Goal: Task Accomplishment & Management: Manage account settings

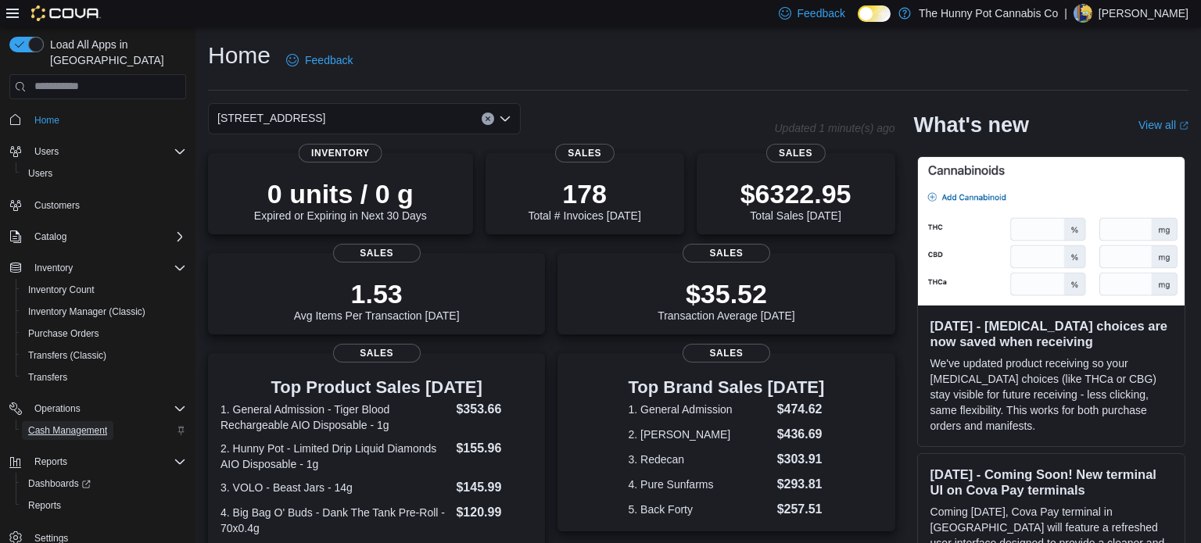
click at [72, 425] on span "Cash Management" at bounding box center [67, 431] width 79 height 13
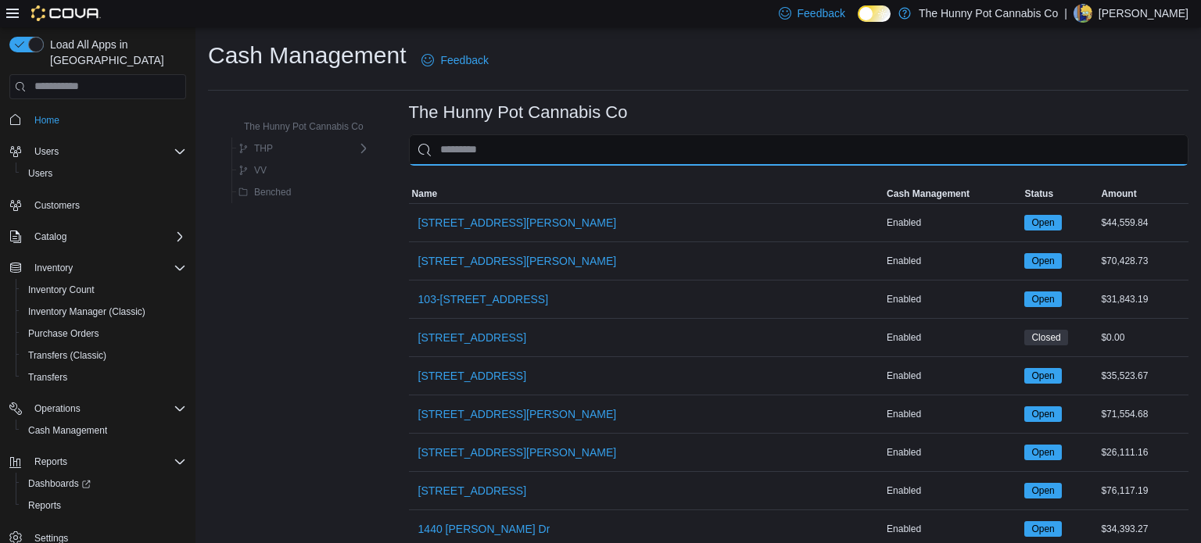
click at [565, 162] on input "This is a search bar. As you type, the results lower in the page will automatic…" at bounding box center [799, 149] width 780 height 31
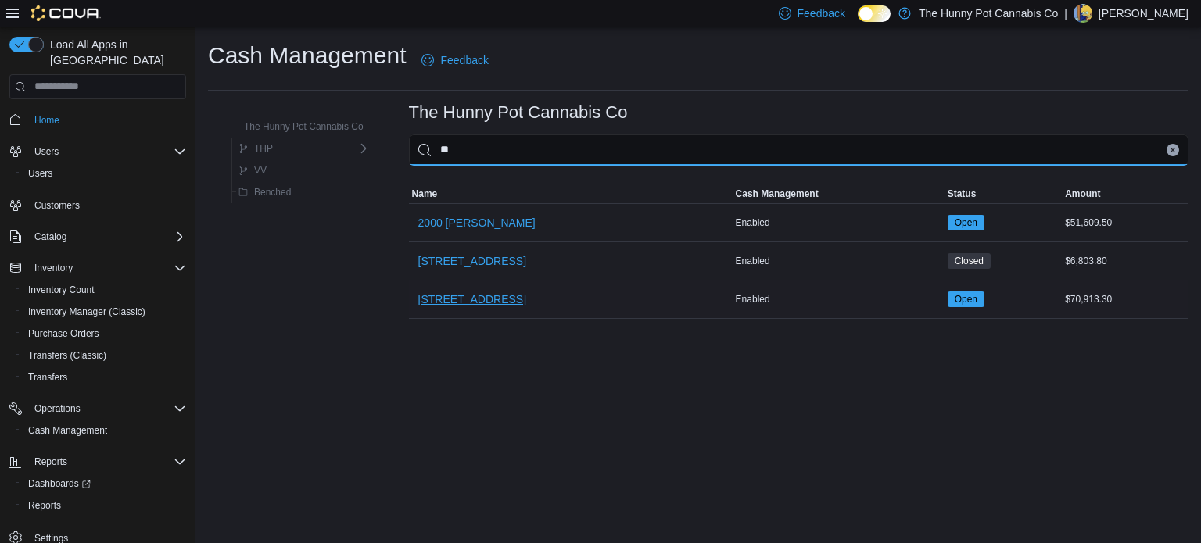
type input "**"
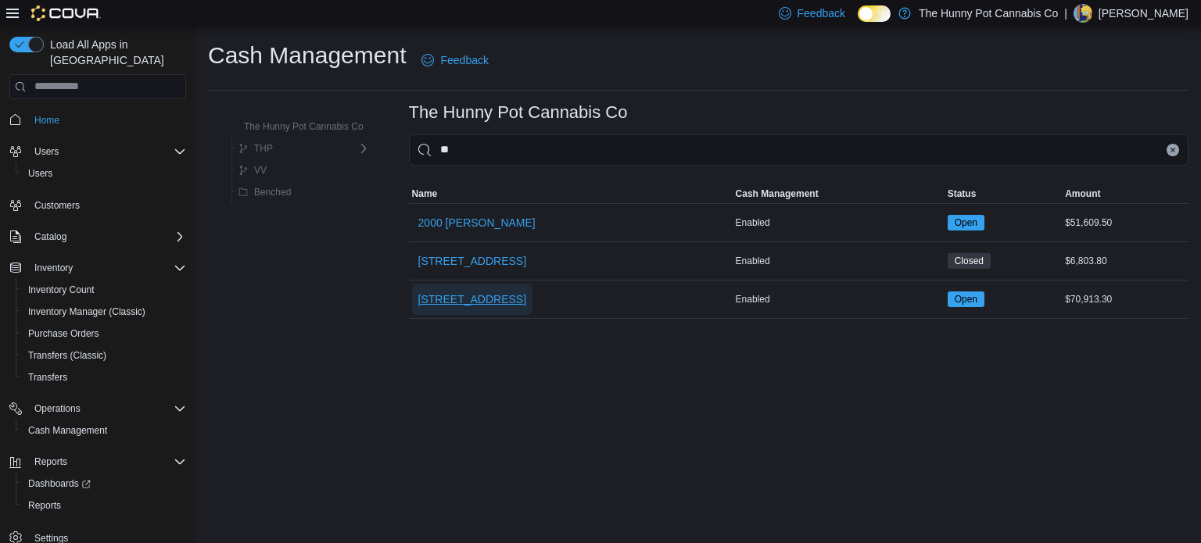
click at [486, 299] on span "[STREET_ADDRESS]" at bounding box center [472, 300] width 108 height 16
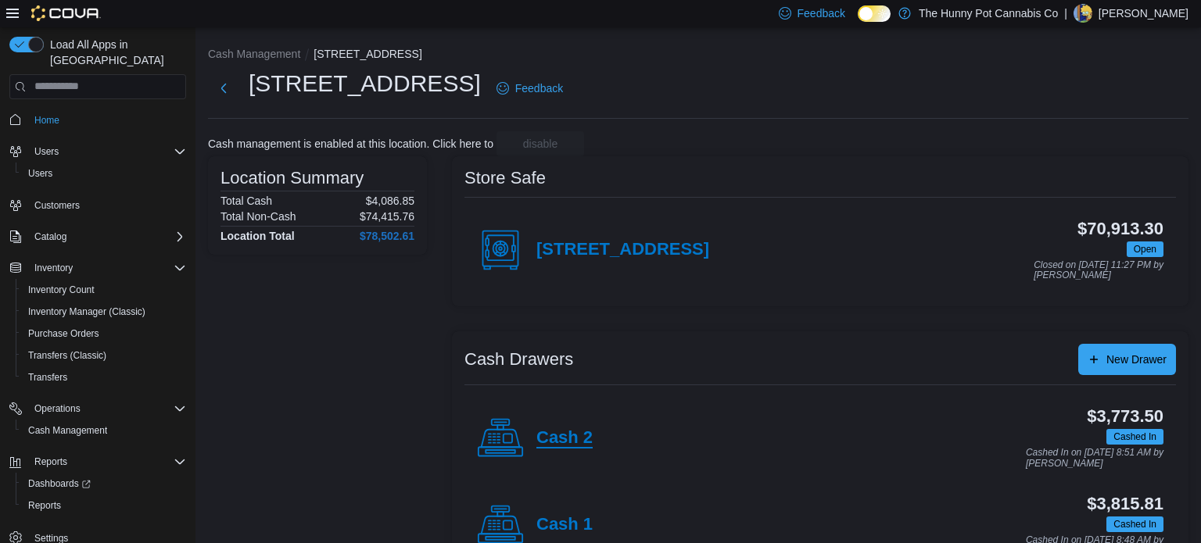
click at [548, 438] on h4 "Cash 2" at bounding box center [564, 439] width 56 height 20
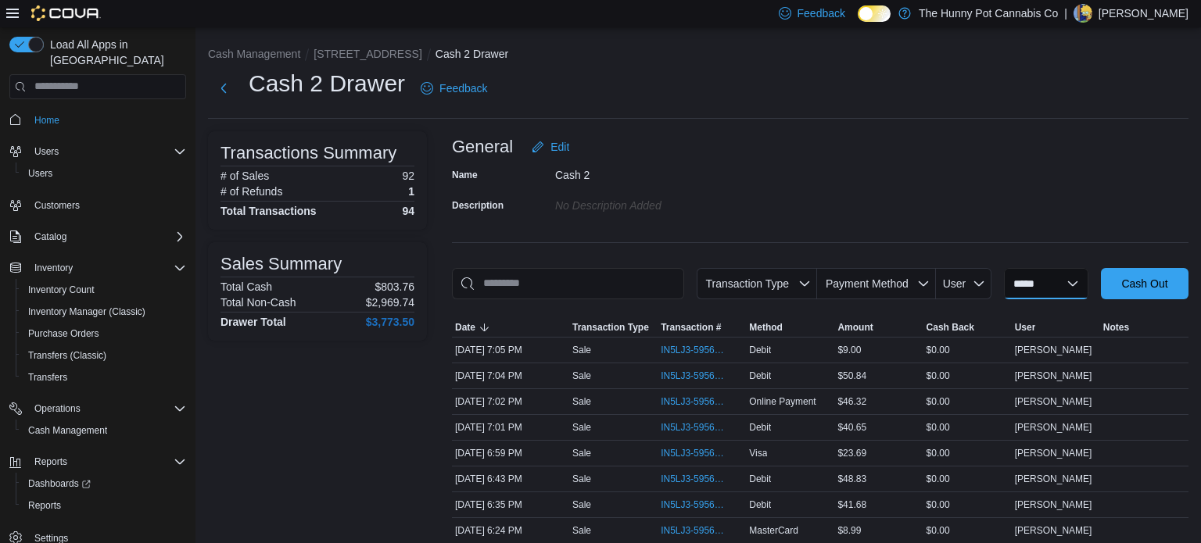
click at [1013, 282] on select "**********" at bounding box center [1046, 283] width 84 height 31
click at [994, 166] on div "Name Cash 2 Description No Description added" at bounding box center [820, 190] width 737 height 55
click at [1126, 206] on div "Name Cash 2 Description No Description added" at bounding box center [820, 190] width 737 height 55
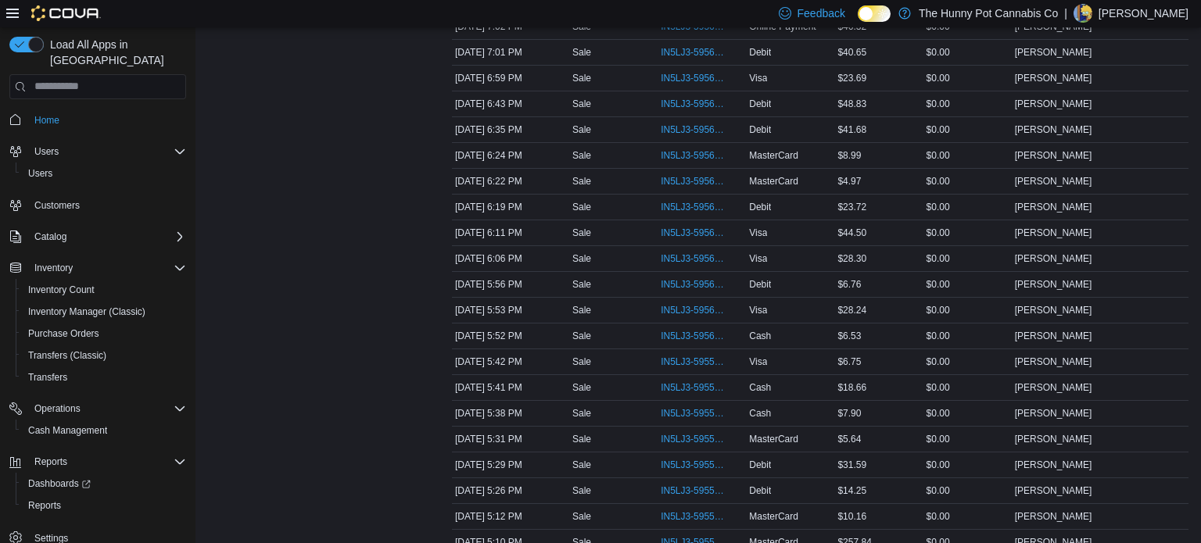
scroll to position [344, 0]
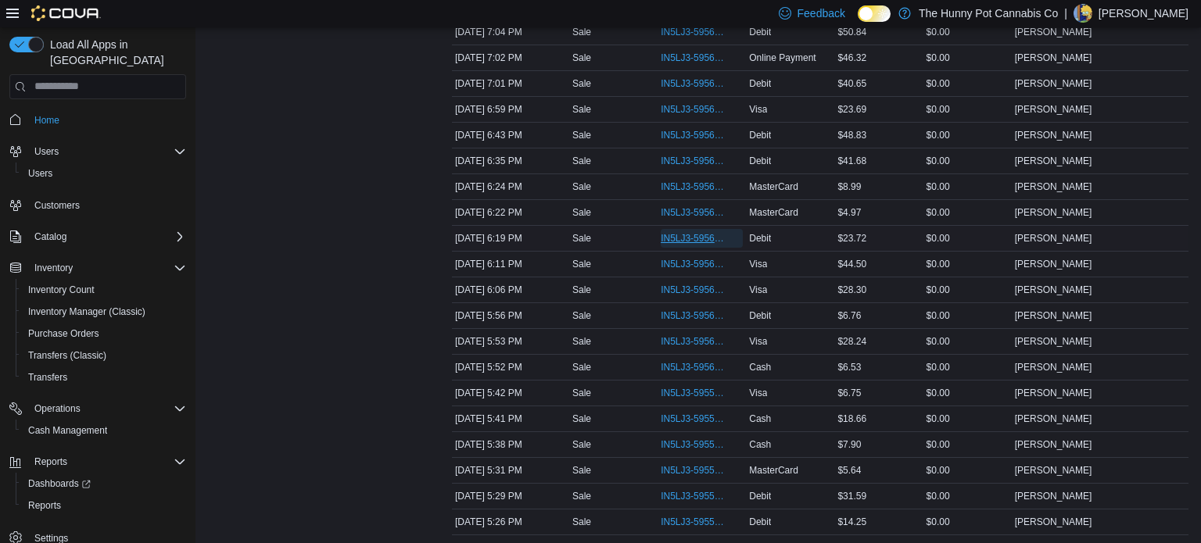
click at [672, 235] on span "IN5LJ3-5956298" at bounding box center [694, 238] width 66 height 13
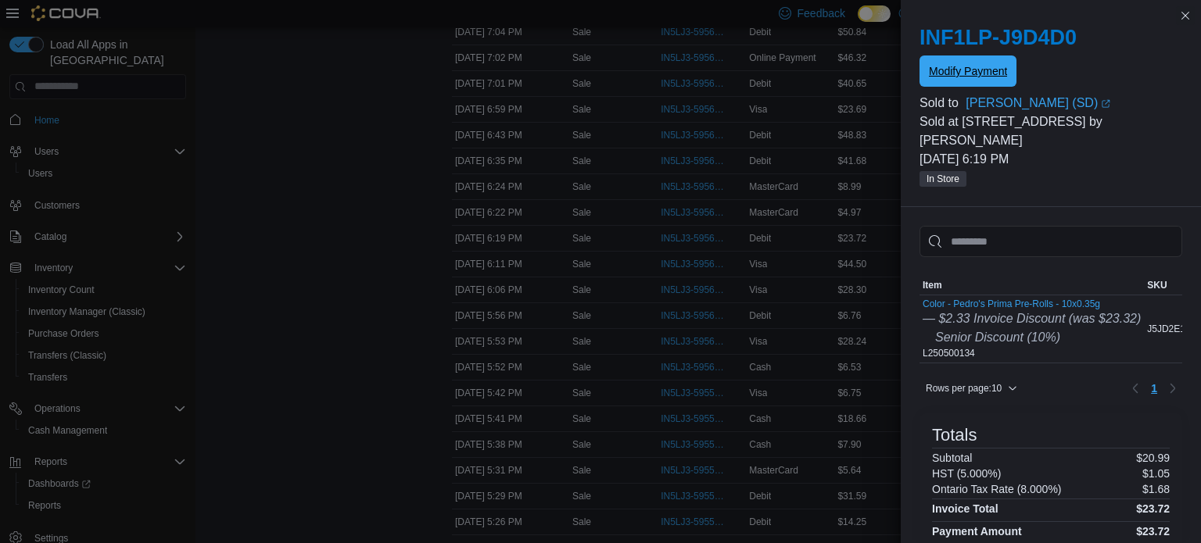
click at [954, 63] on span "Modify Payment" at bounding box center [968, 71] width 78 height 31
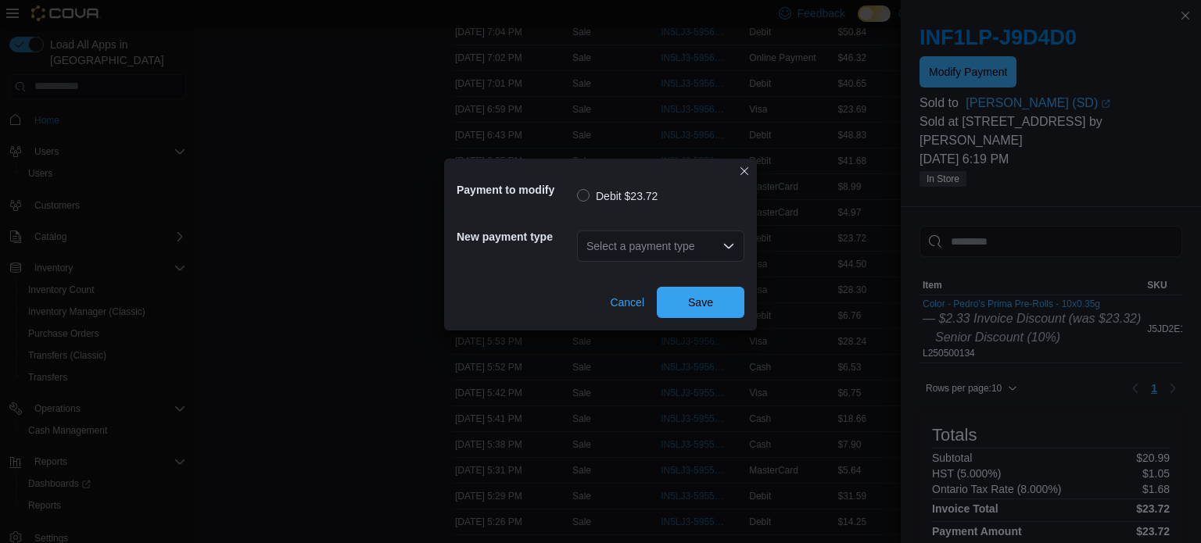
click at [696, 244] on div "Select a payment type" at bounding box center [660, 246] width 167 height 31
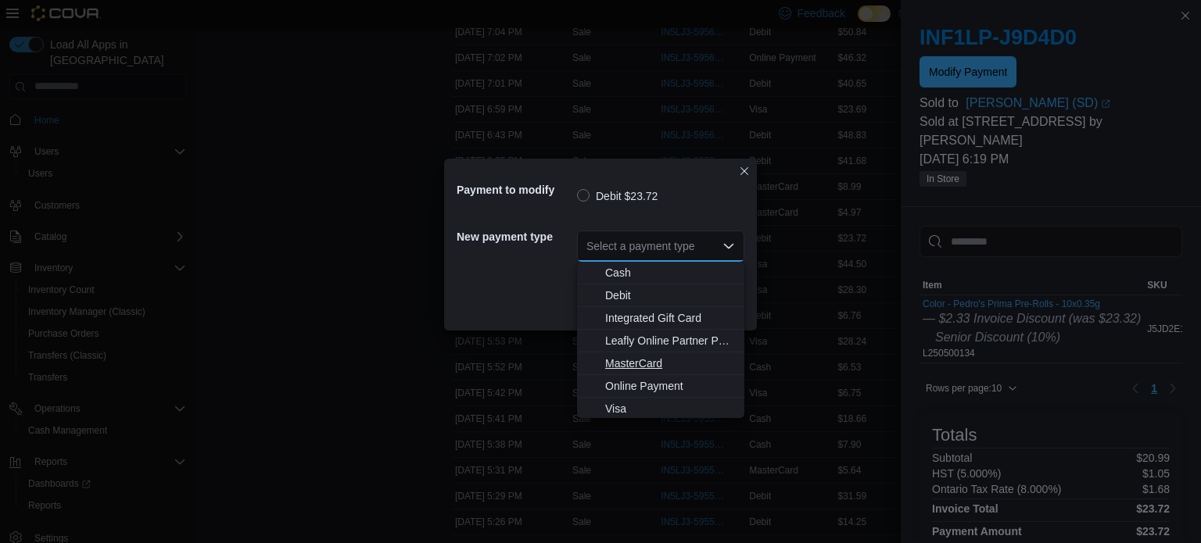
click at [649, 366] on span "MasterCard" at bounding box center [670, 364] width 130 height 16
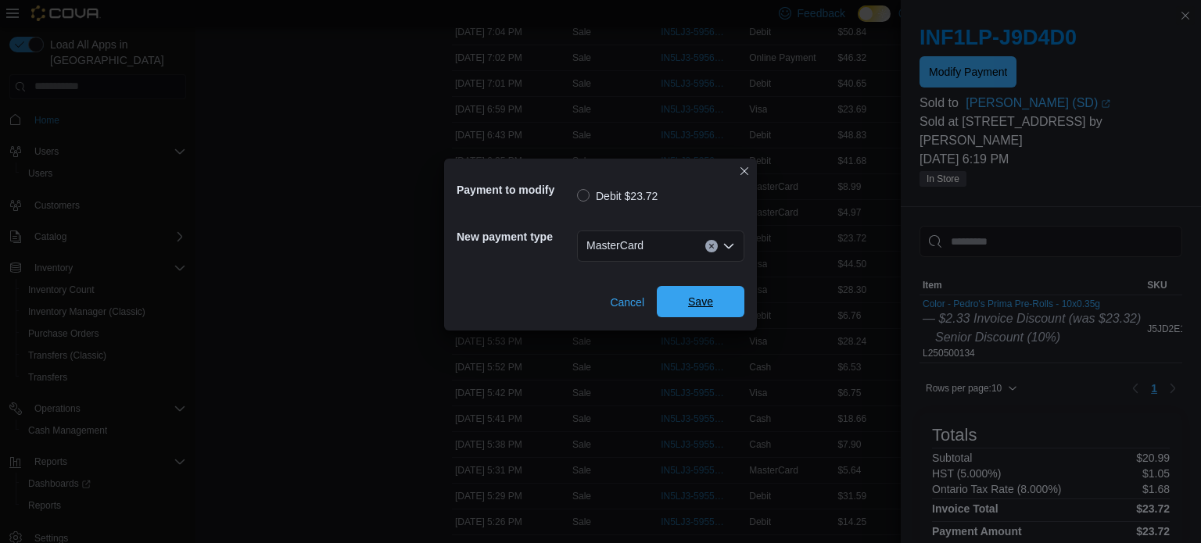
click at [698, 292] on span "Save" at bounding box center [700, 301] width 69 height 31
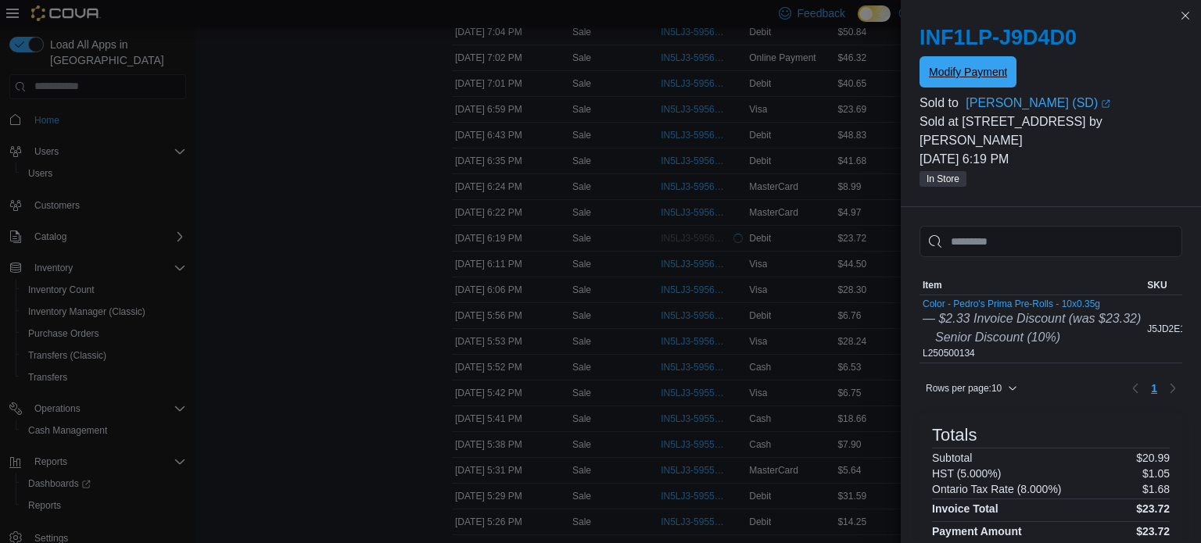
scroll to position [0, 0]
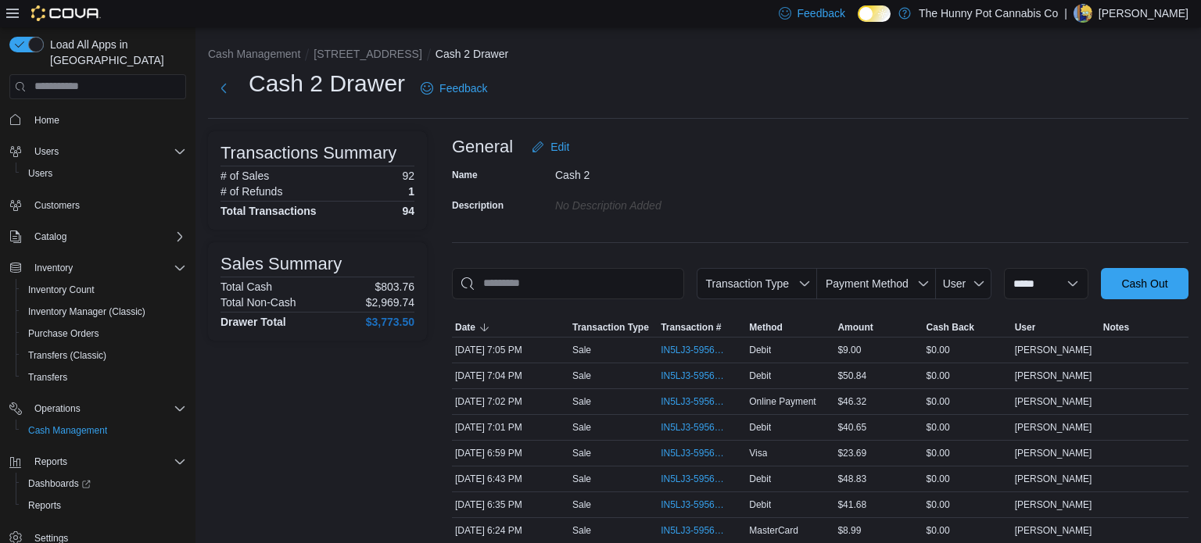
scroll to position [566, 0]
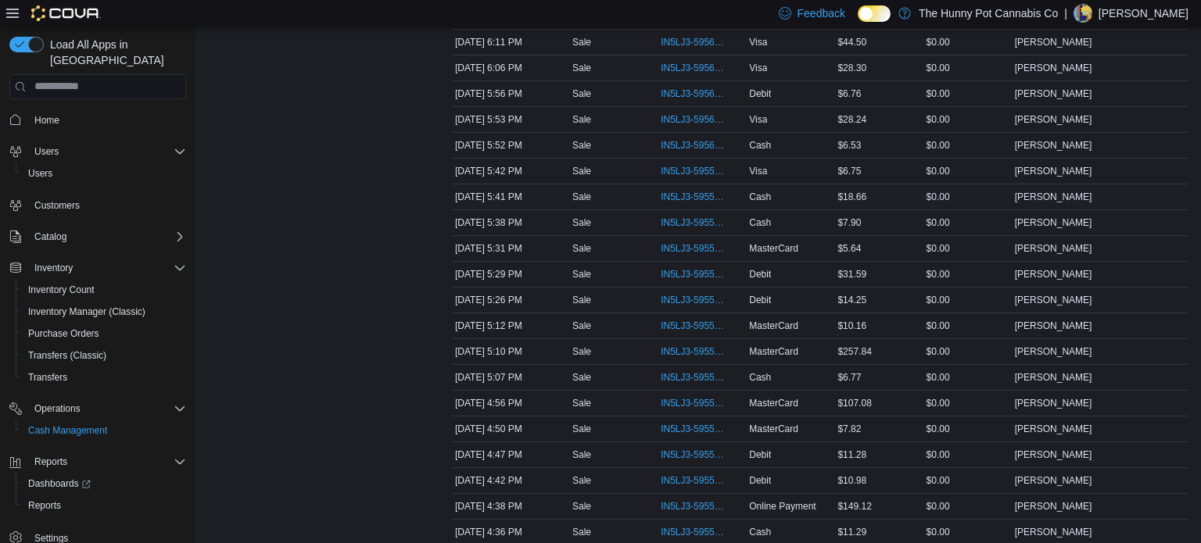
click at [530, 195] on div "[DATE] 5:41 PM" at bounding box center [510, 197] width 117 height 19
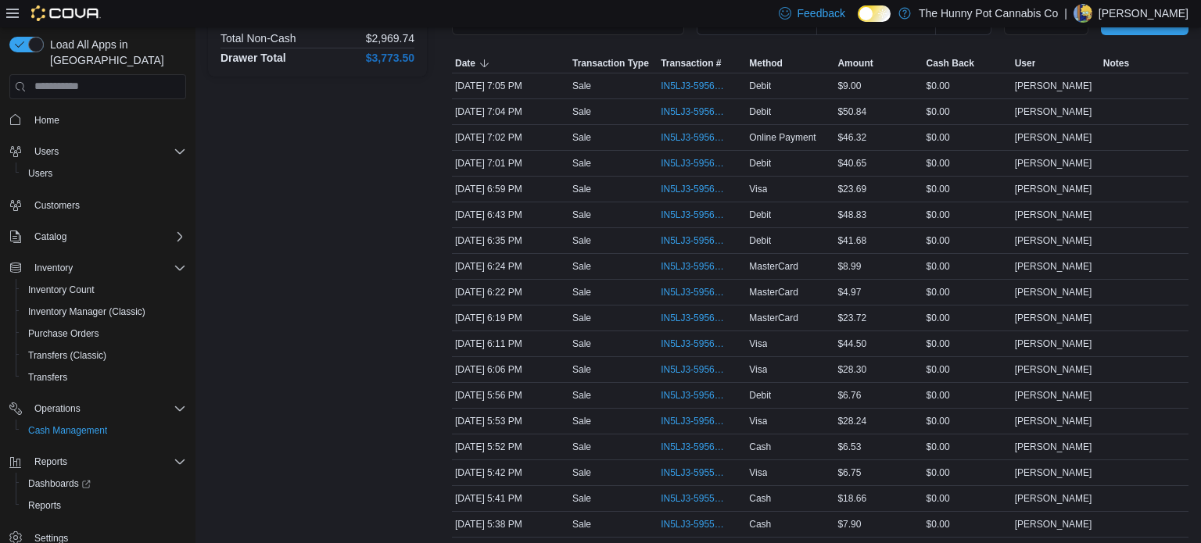
scroll to position [222, 0]
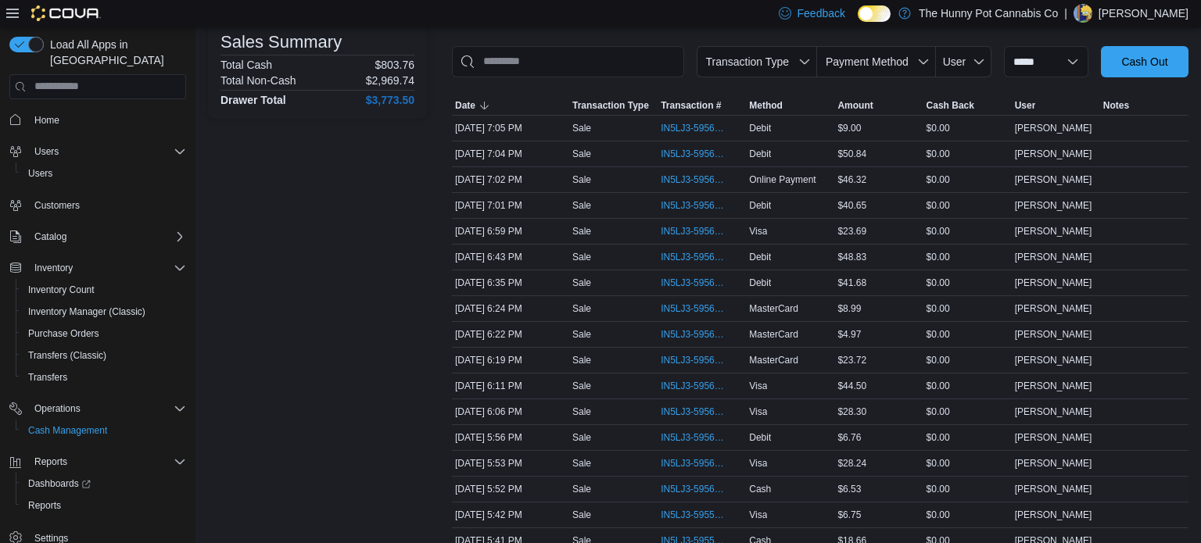
click at [533, 485] on div "[DATE] 5:52 PM" at bounding box center [510, 489] width 117 height 19
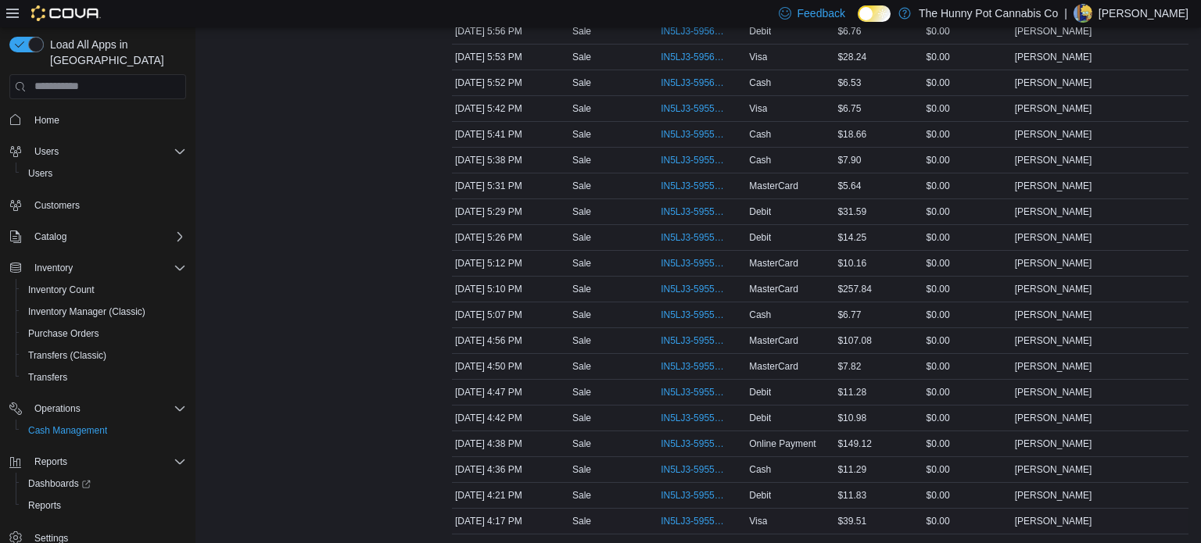
scroll to position [660, 0]
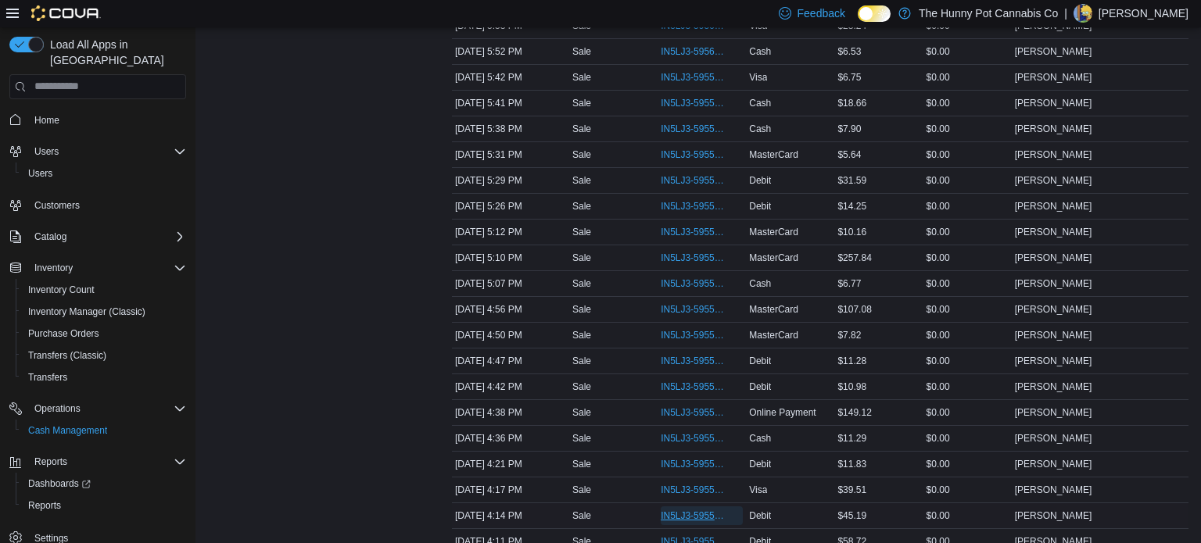
click at [694, 510] on span "IN5LJ3-5955059" at bounding box center [694, 516] width 66 height 13
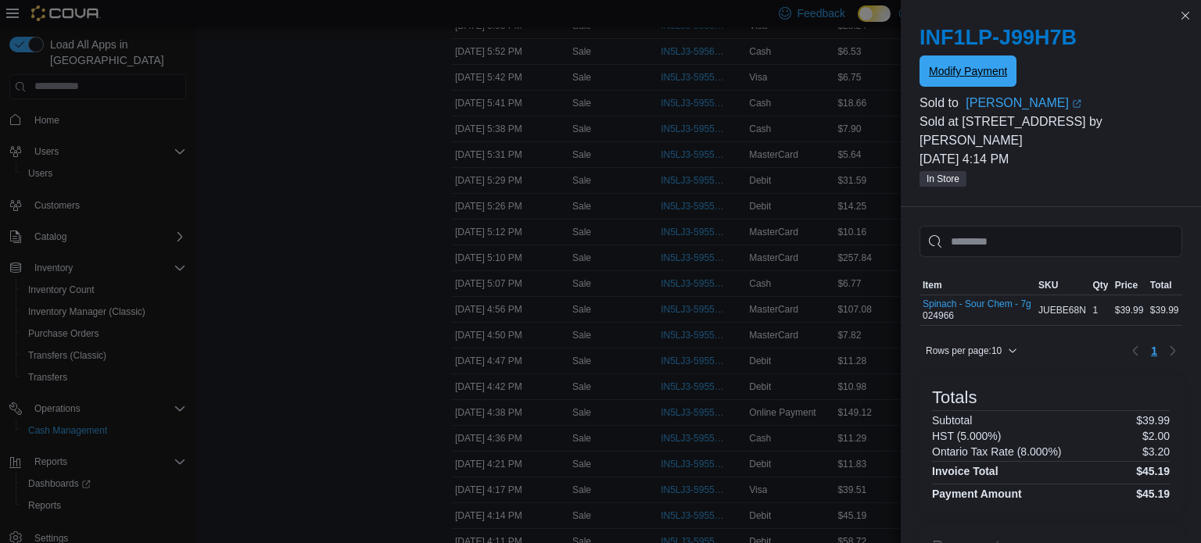
click at [946, 74] on span "Modify Payment" at bounding box center [968, 71] width 78 height 16
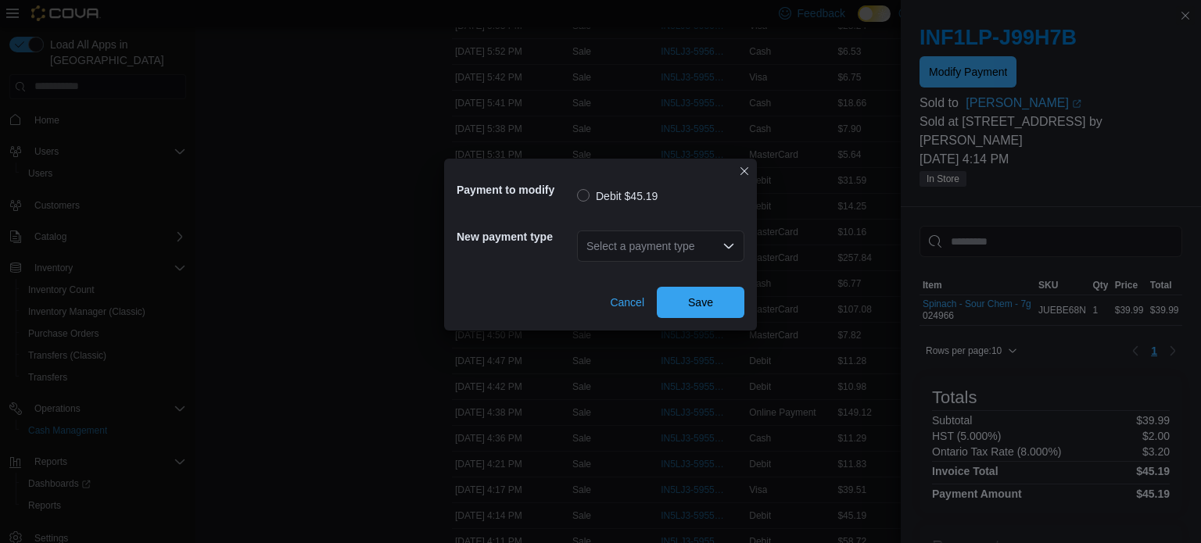
click at [712, 248] on div "Select a payment type" at bounding box center [660, 246] width 167 height 31
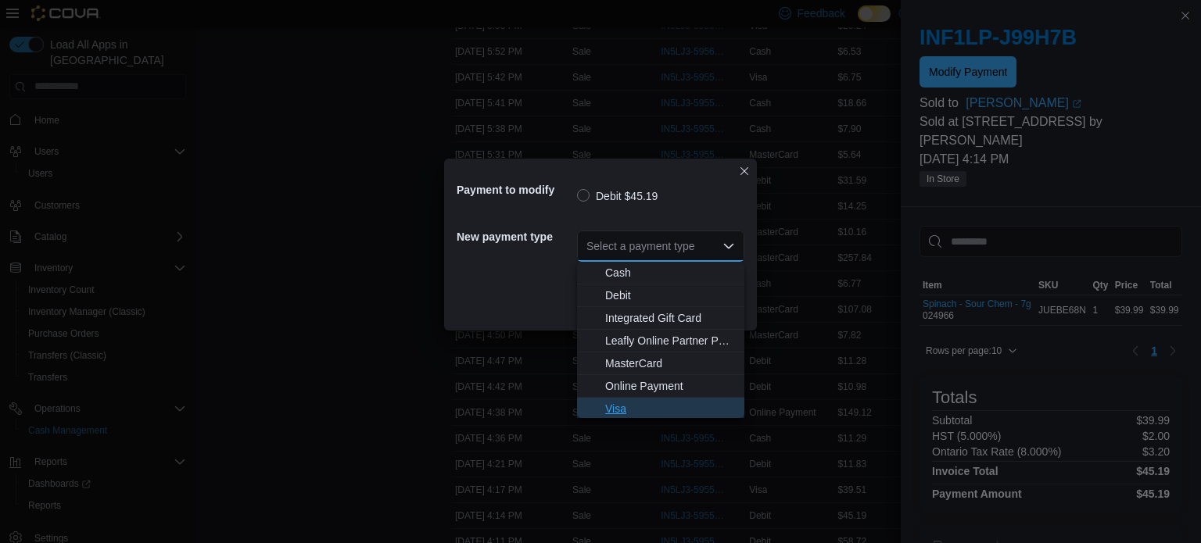
click at [608, 413] on span "Visa" at bounding box center [670, 409] width 130 height 16
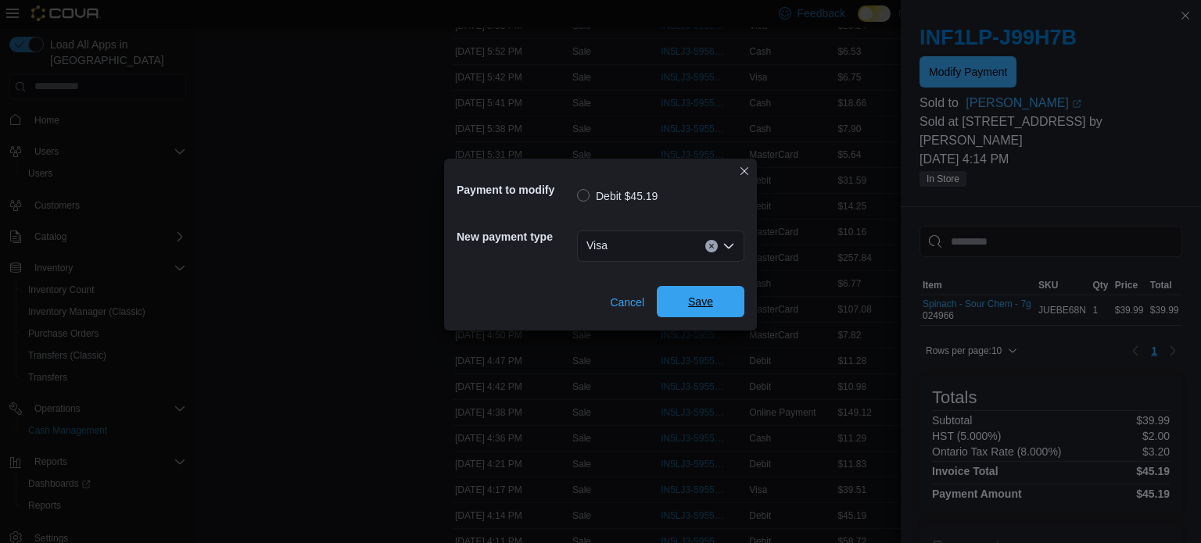
click at [711, 314] on span "Save" at bounding box center [700, 301] width 69 height 31
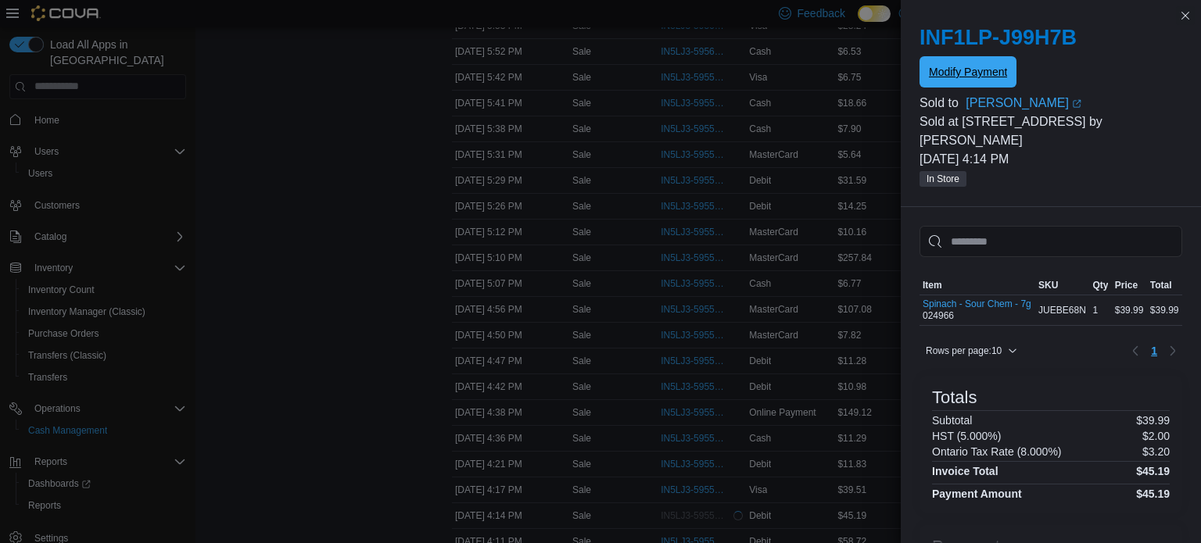
scroll to position [0, 0]
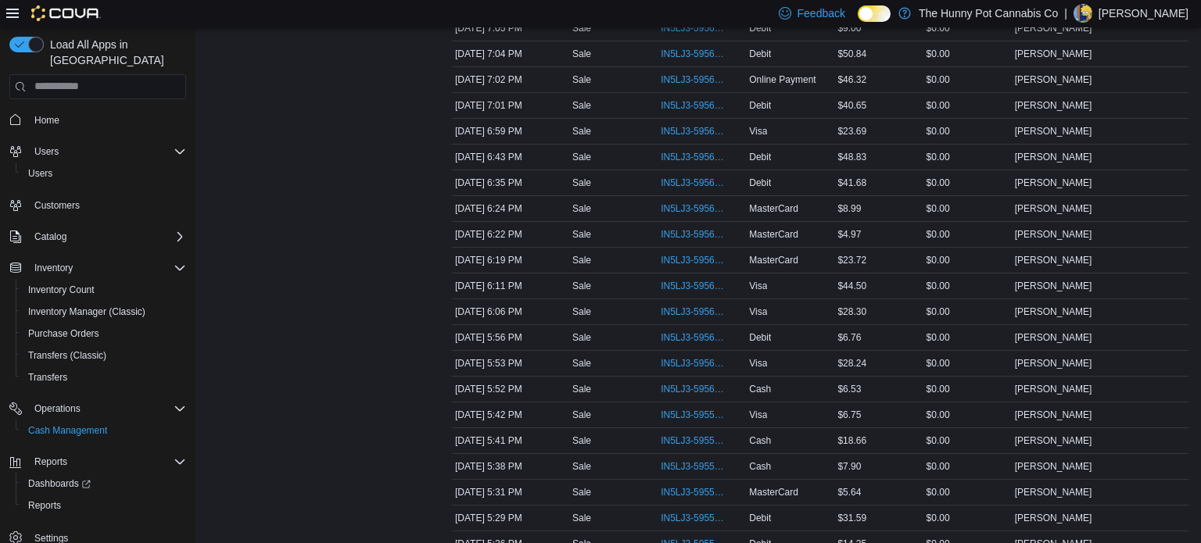
scroll to position [257, 0]
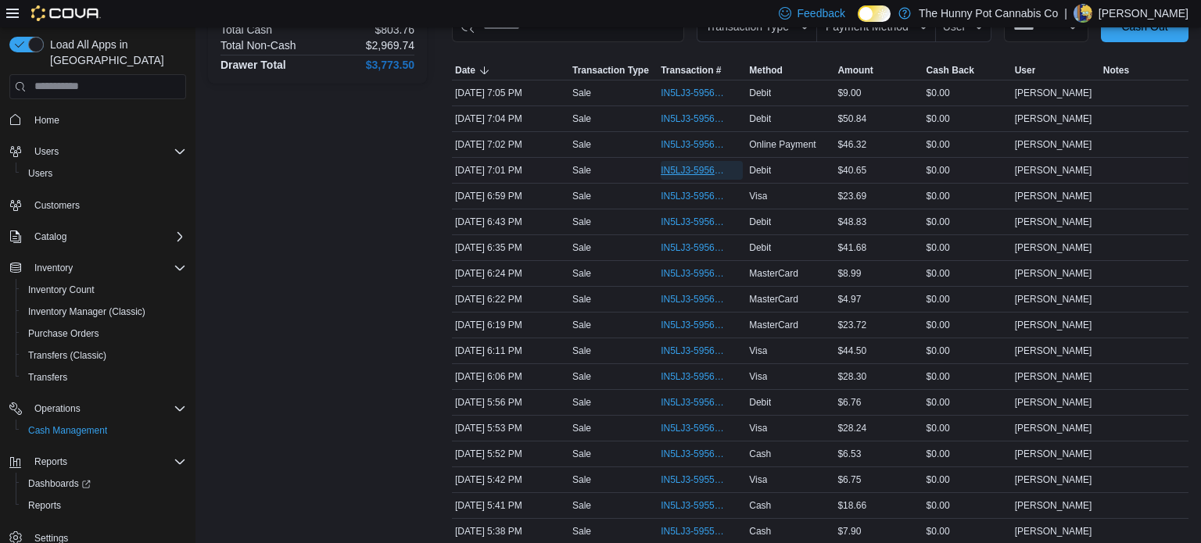
click at [685, 171] on span "IN5LJ3-5956717" at bounding box center [694, 170] width 66 height 13
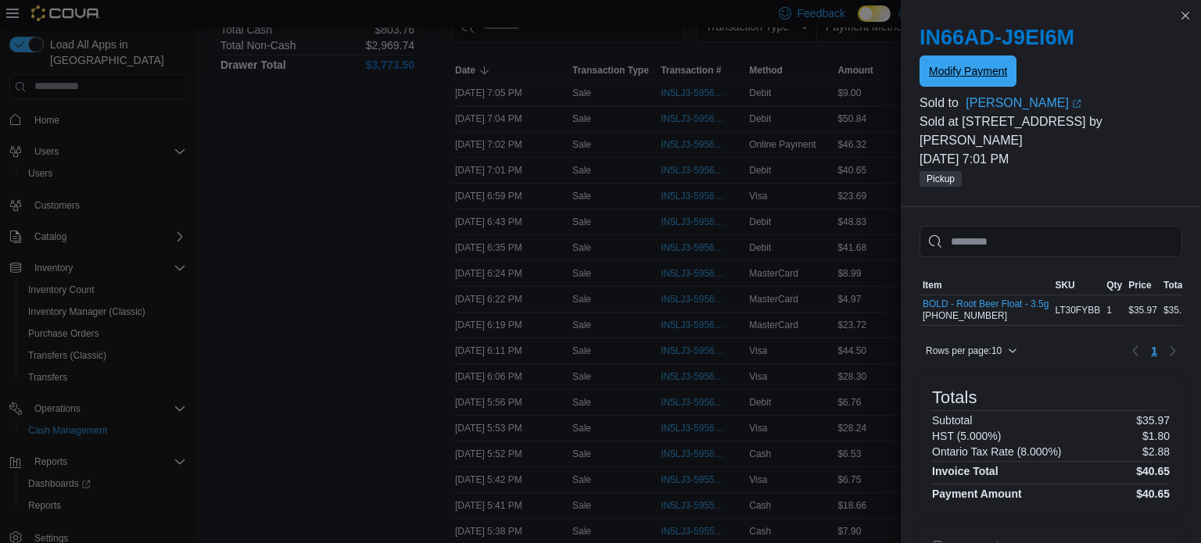
click at [996, 69] on span "Modify Payment" at bounding box center [968, 71] width 78 height 16
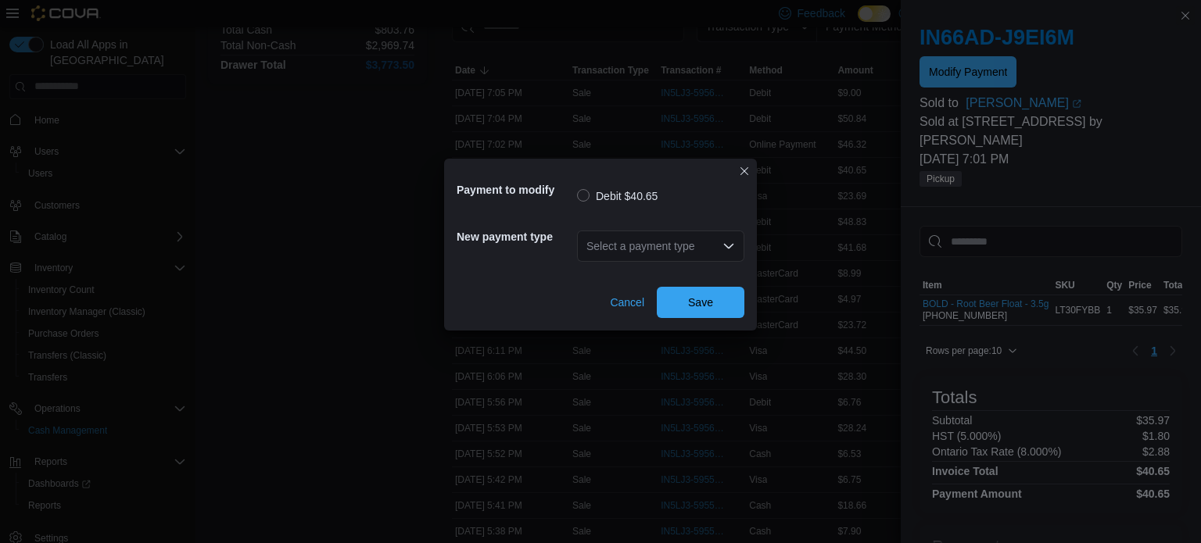
click at [659, 247] on div "Select a payment type" at bounding box center [660, 246] width 167 height 31
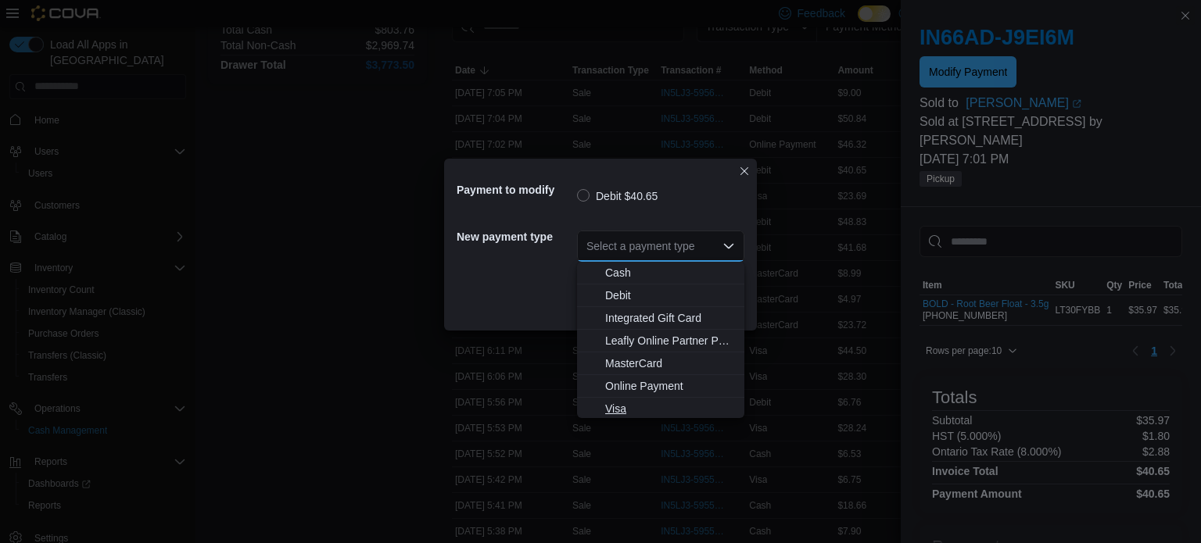
click at [625, 408] on span "Visa" at bounding box center [670, 409] width 130 height 16
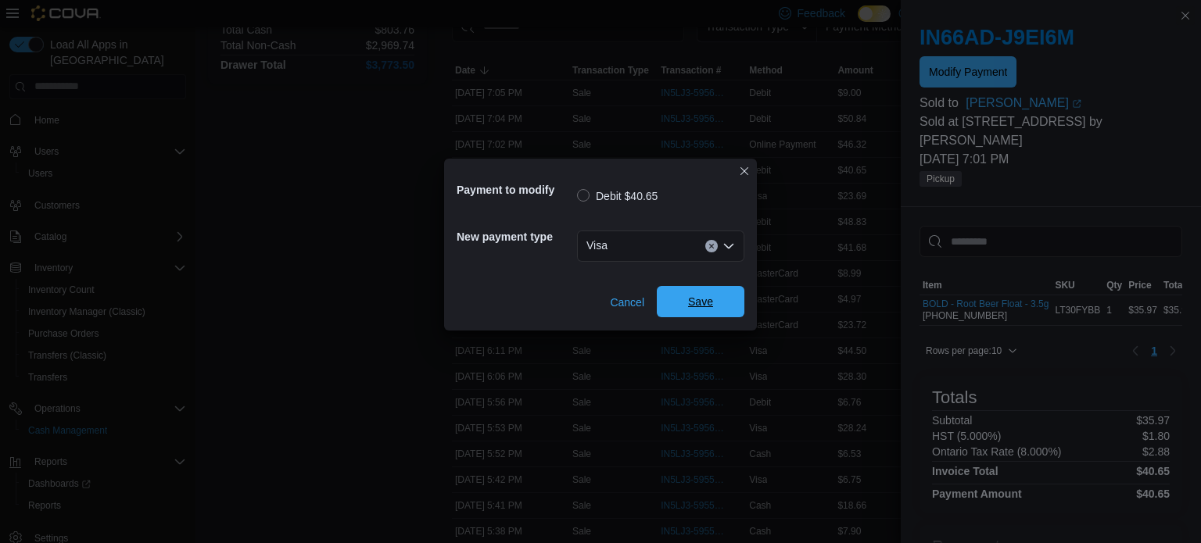
click at [679, 303] on span "Save" at bounding box center [700, 301] width 69 height 31
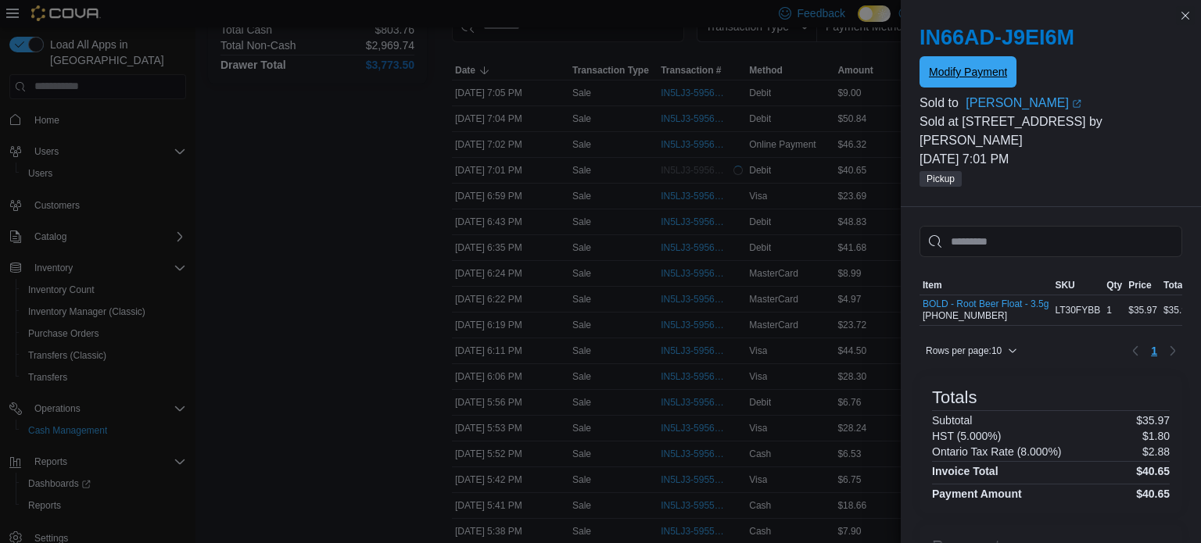
scroll to position [0, 0]
